Goal: Obtain resource: Obtain resource

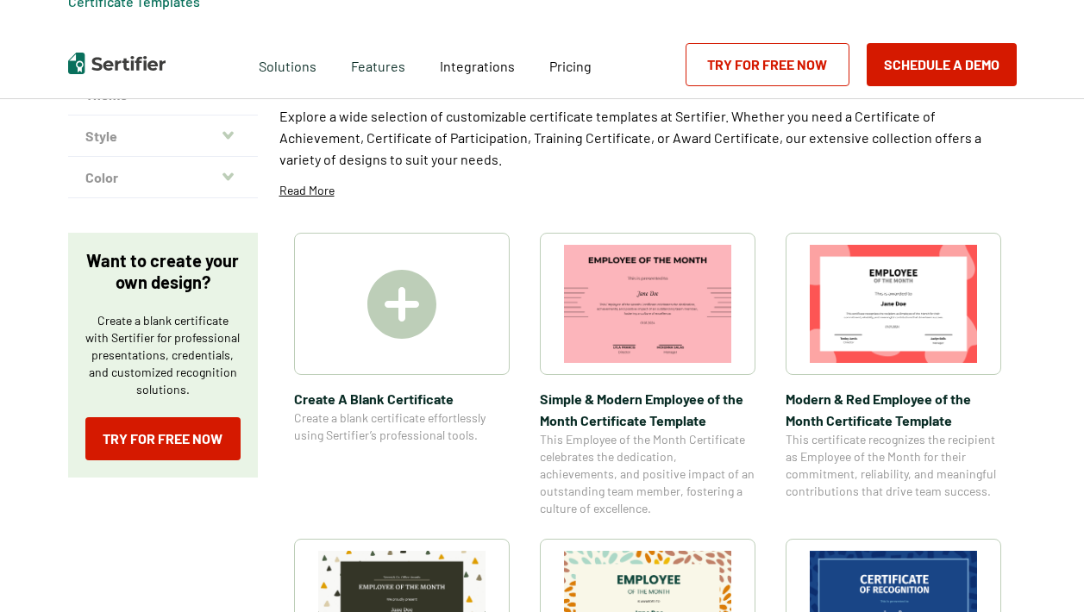
scroll to position [484, 0]
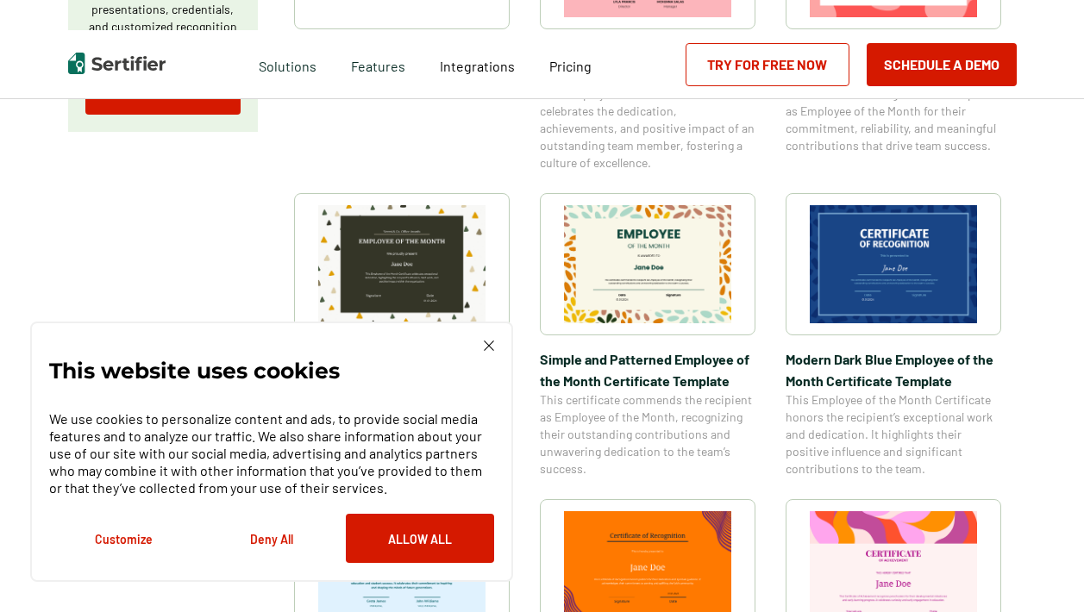
scroll to position [634, 0]
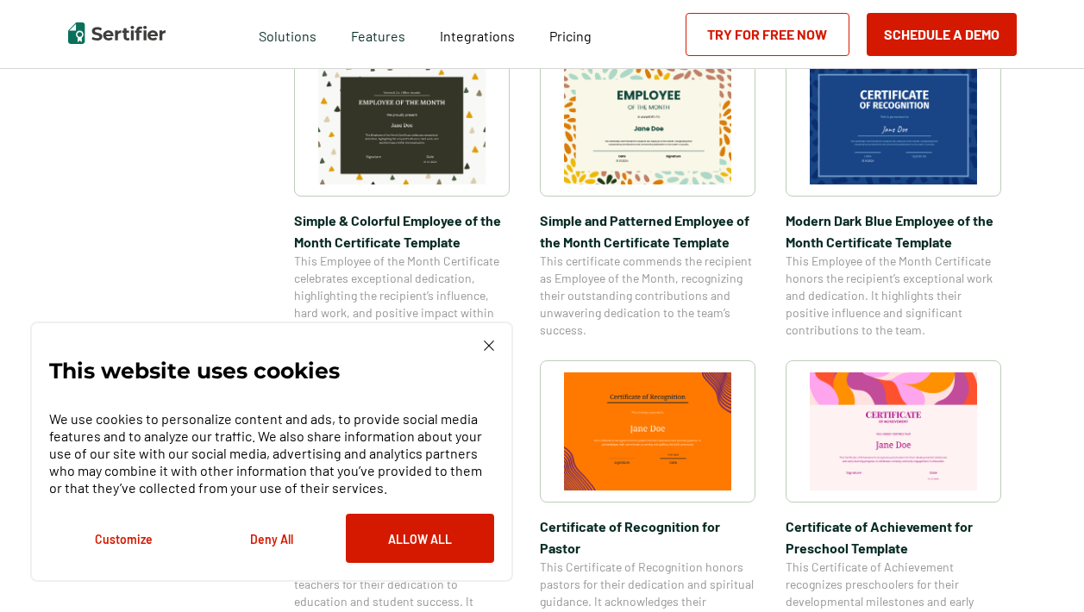
click at [492, 346] on img at bounding box center [489, 346] width 10 height 10
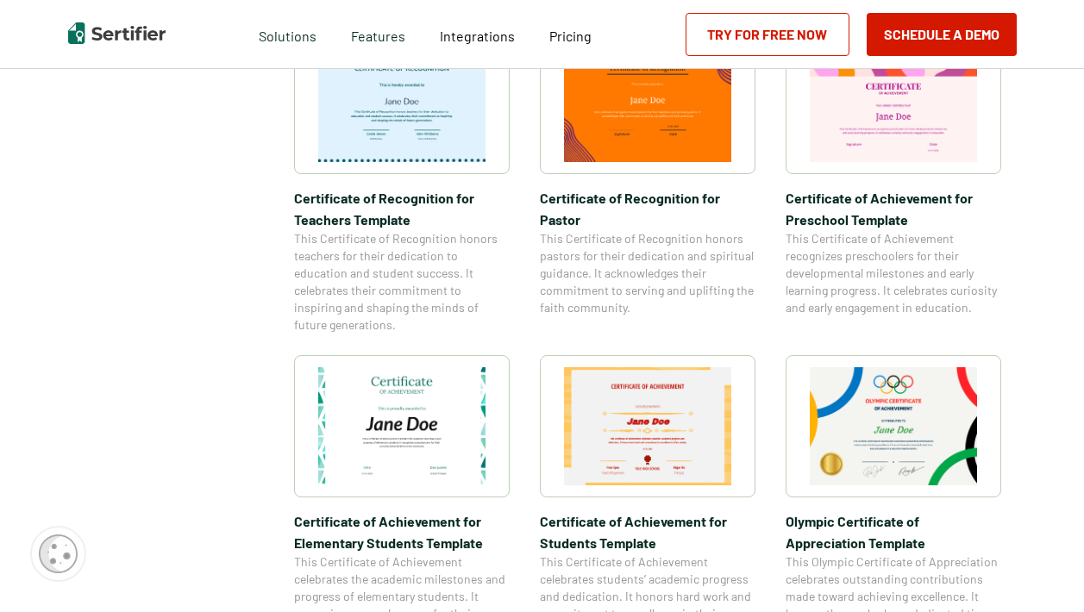
scroll to position [812, 0]
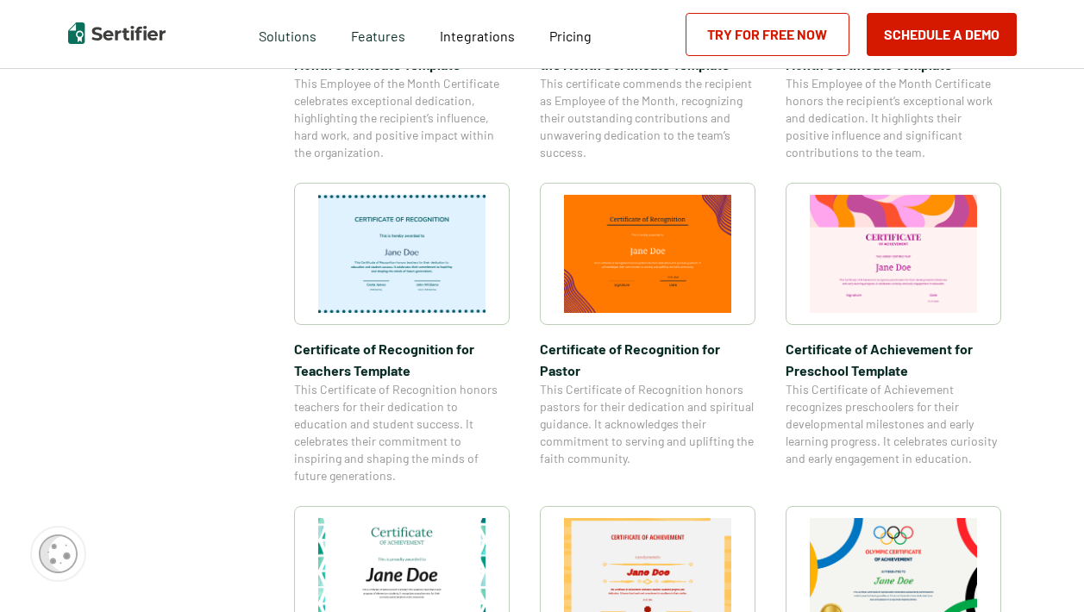
click at [930, 299] on img at bounding box center [893, 254] width 167 height 118
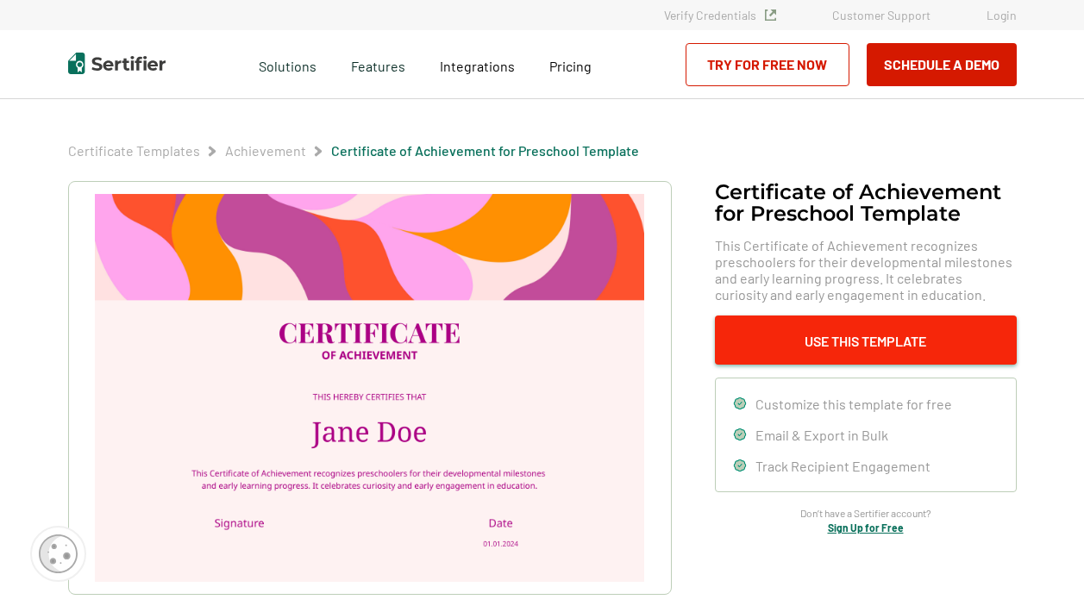
click at [907, 353] on button "Use This Template" at bounding box center [866, 340] width 302 height 49
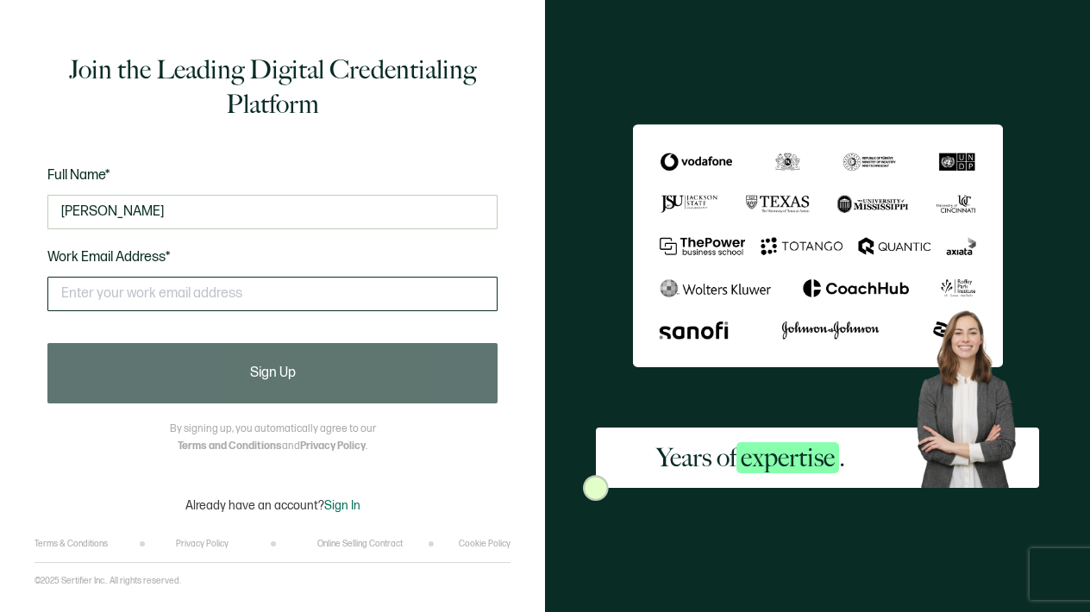
type input "[PERSON_NAME]"
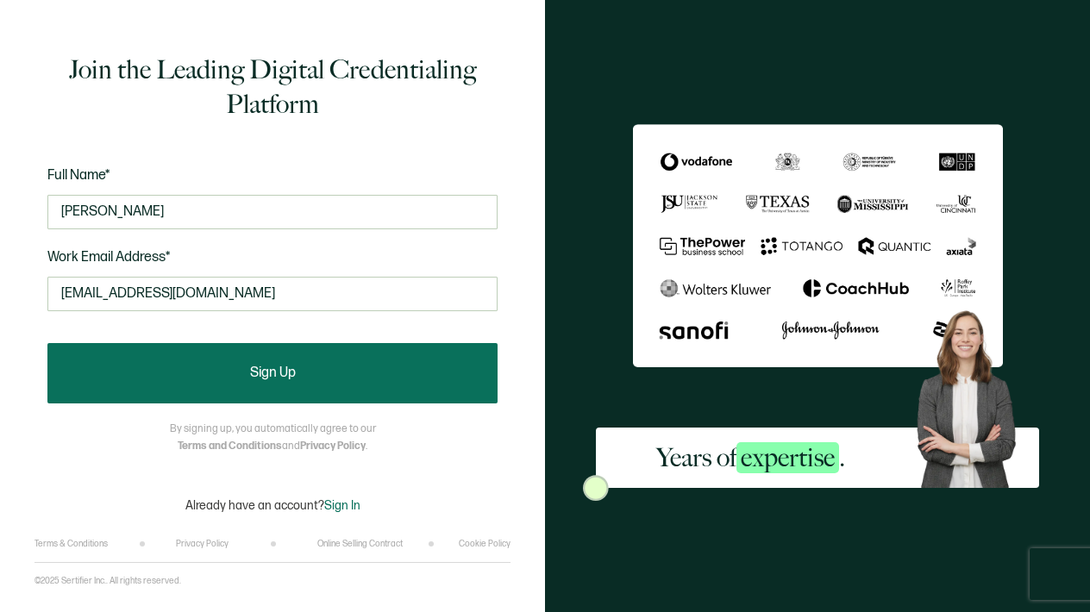
type input "[EMAIL_ADDRESS][DOMAIN_NAME]"
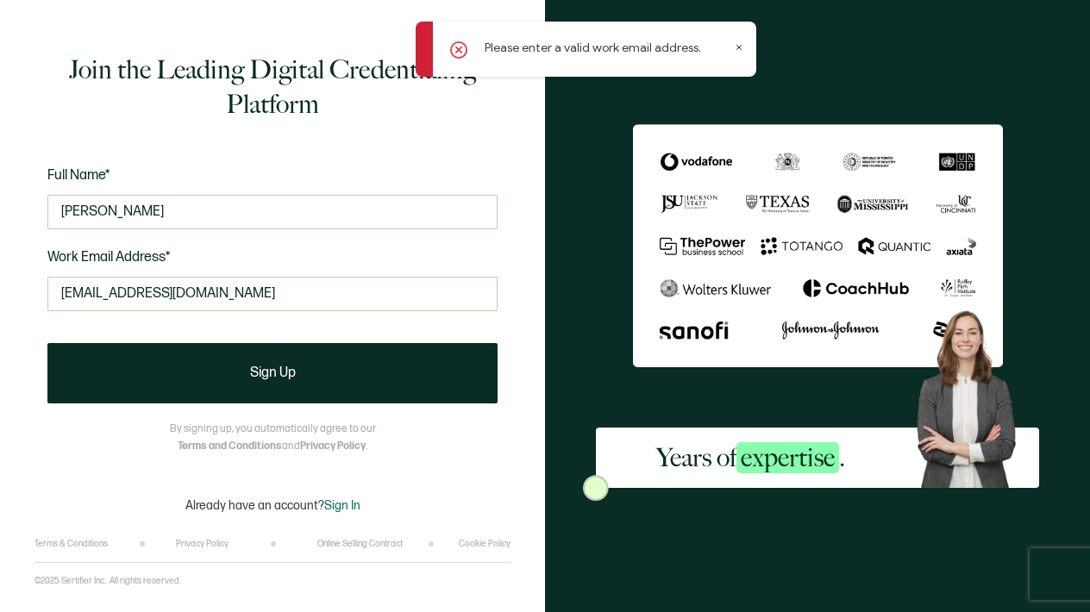
click at [735, 49] on div "Please enter a valid work email address." at bounding box center [586, 49] width 341 height 55
click at [950, 144] on img at bounding box center [818, 246] width 370 height 244
click at [737, 47] on icon at bounding box center [739, 47] width 9 height 9
